Goal: Check status

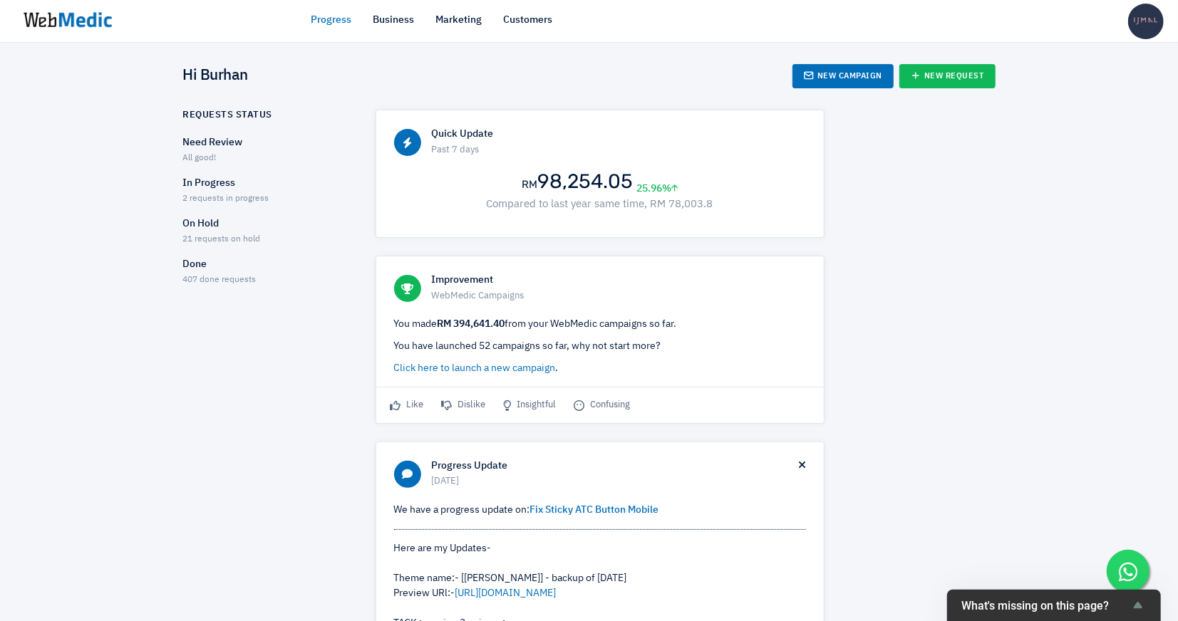
click at [234, 203] on span "2 requests in progress" at bounding box center [226, 199] width 86 height 9
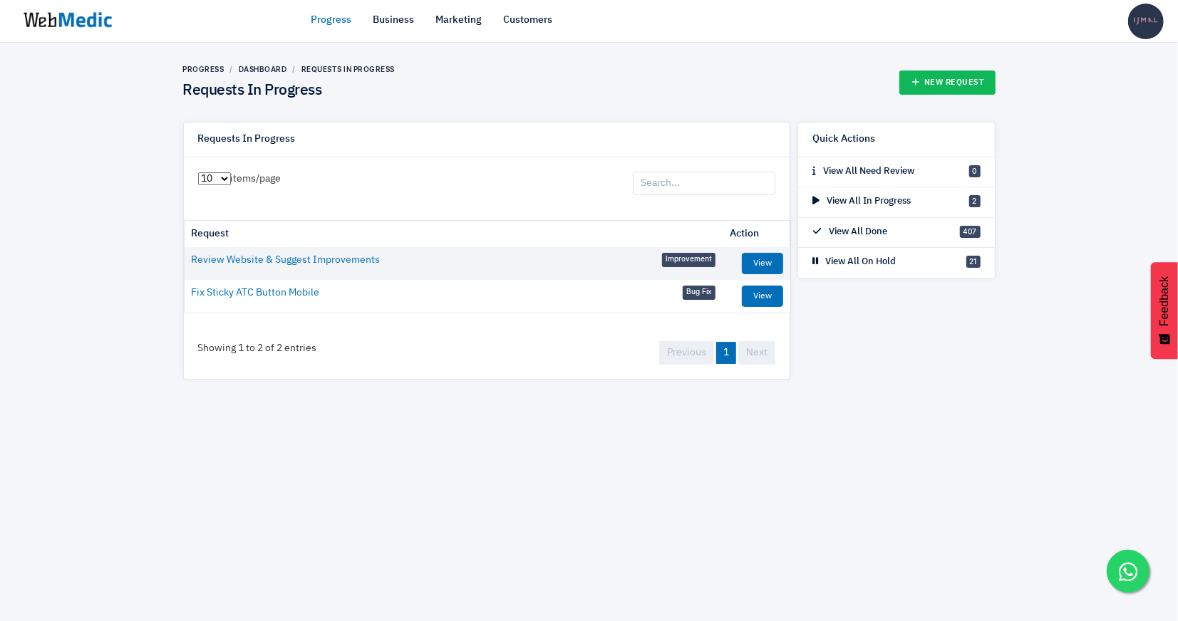
click at [234, 203] on div "10 25 50 100 items/page" at bounding box center [240, 184] width 112 height 54
click at [769, 300] on link "View" at bounding box center [762, 296] width 41 height 21
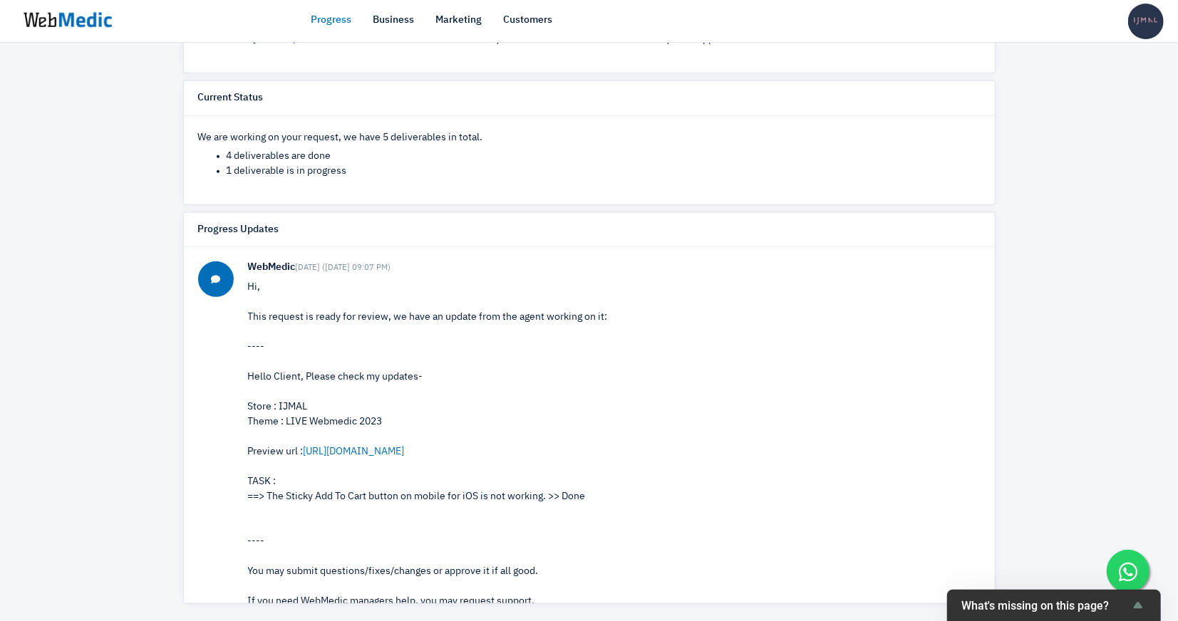
scroll to position [12, 0]
